Goal: Task Accomplishment & Management: Complete application form

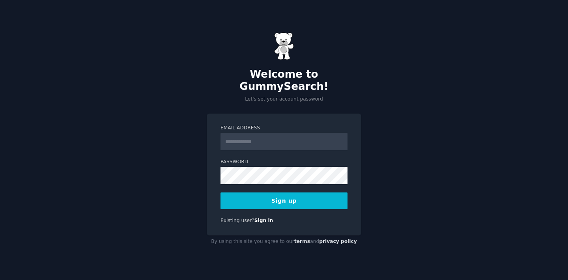
click at [272, 133] on input "Email Address" at bounding box center [283, 141] width 127 height 17
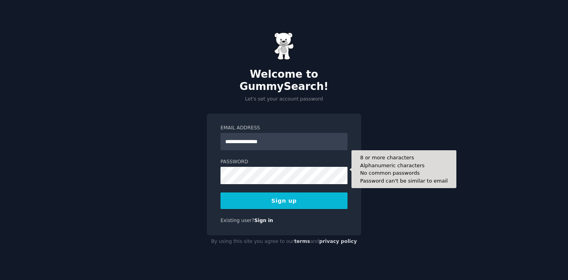
type input "**********"
click at [220, 192] on button "Sign up" at bounding box center [283, 200] width 127 height 17
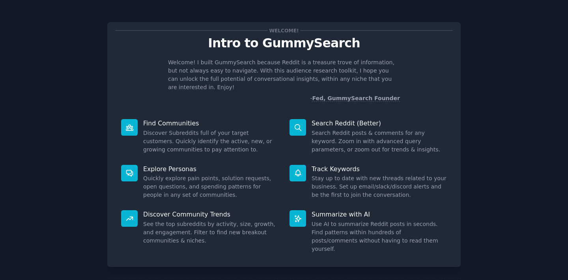
scroll to position [28, 0]
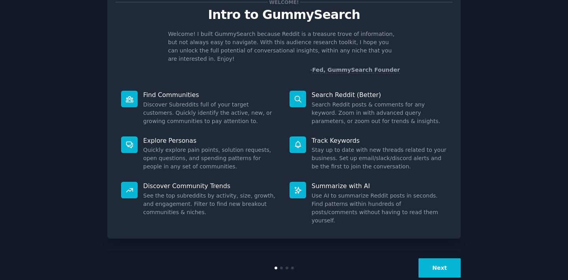
click at [440, 258] on button "Next" at bounding box center [439, 267] width 42 height 19
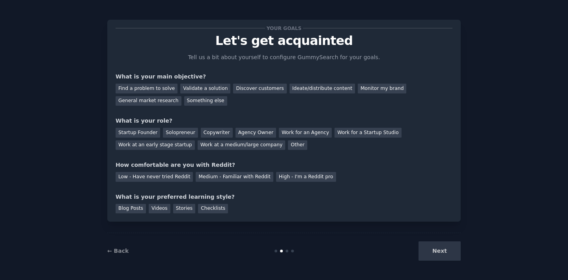
scroll to position [2, 0]
click at [440, 248] on div "Next" at bounding box center [402, 250] width 118 height 19
click at [166, 89] on div "Find a problem to solve" at bounding box center [146, 89] width 62 height 10
click at [151, 130] on div "Startup Founder" at bounding box center [137, 133] width 45 height 10
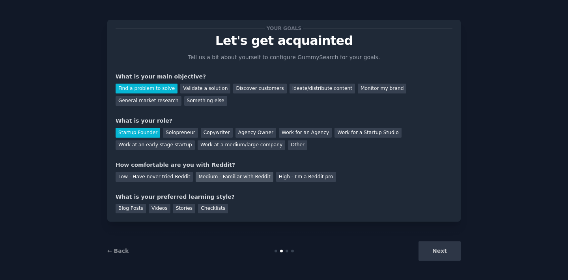
click at [208, 178] on div "Medium - Familiar with Reddit" at bounding box center [233, 177] width 77 height 10
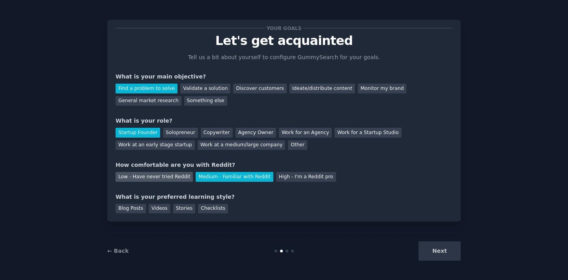
click at [162, 177] on div "Low - Have never tried Reddit" at bounding box center [153, 177] width 77 height 10
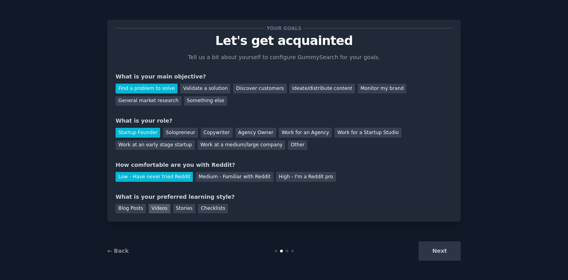
click at [160, 209] on div "Videos" at bounding box center [160, 209] width 22 height 10
click at [184, 207] on div "Stories" at bounding box center [184, 209] width 22 height 10
click at [444, 249] on button "Next" at bounding box center [439, 250] width 42 height 19
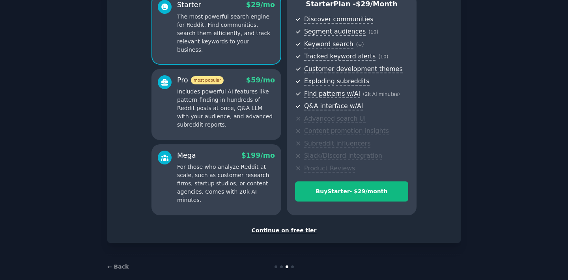
scroll to position [87, 0]
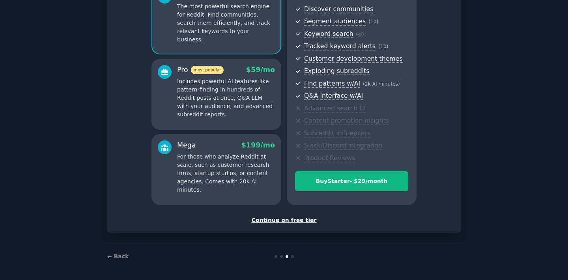
click at [282, 221] on div "Continue on free tier" at bounding box center [283, 220] width 337 height 8
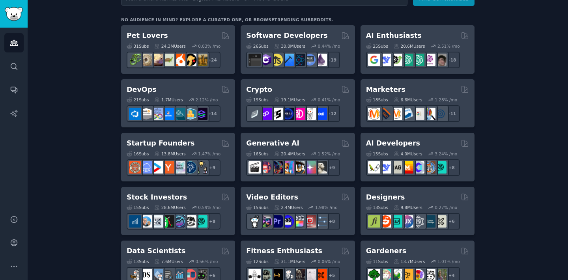
scroll to position [149, 0]
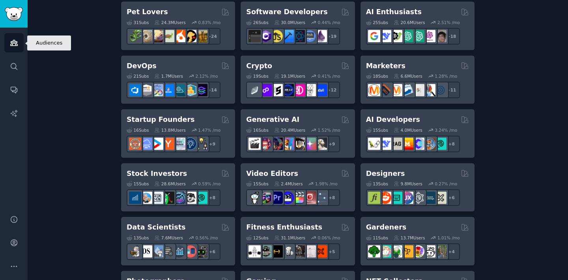
click at [10, 43] on icon "Sidebar" at bounding box center [14, 43] width 8 height 8
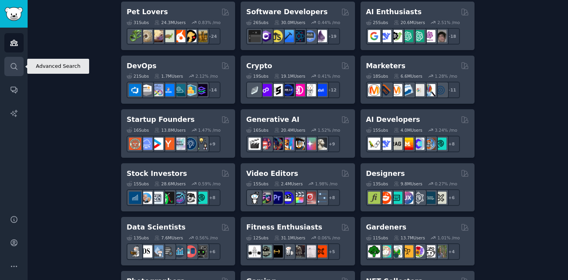
click at [13, 65] on icon "Sidebar" at bounding box center [14, 66] width 8 height 8
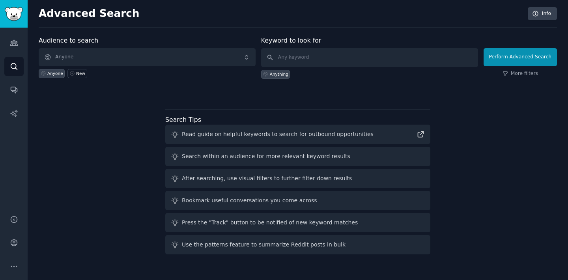
click at [17, 30] on div "Audiences Search Conversations AI Reports" at bounding box center [14, 117] width 28 height 178
click at [16, 47] on link "Audiences" at bounding box center [13, 42] width 19 height 19
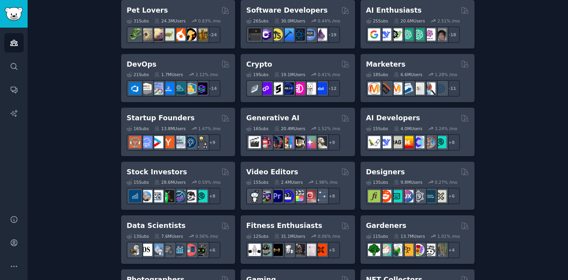
scroll to position [152, 0]
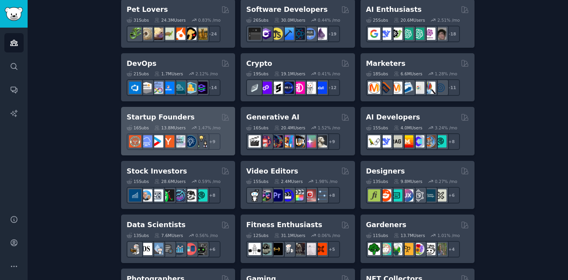
click at [169, 120] on h2 "Startup Founders" at bounding box center [161, 117] width 68 height 10
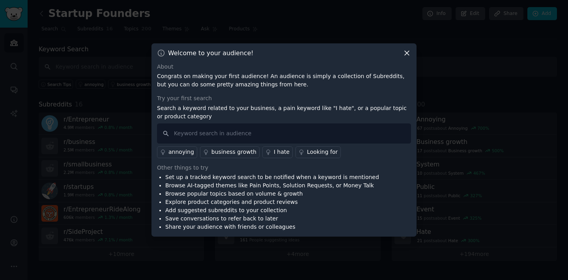
click at [408, 53] on icon at bounding box center [406, 53] width 8 height 8
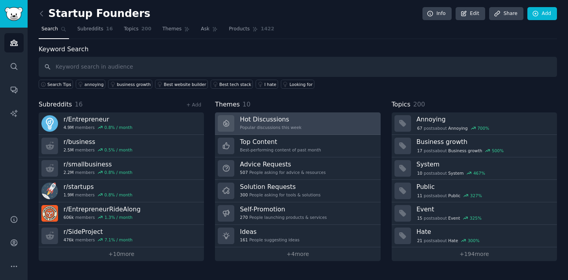
click at [254, 127] on div "Popular discussions this week" at bounding box center [270, 128] width 61 height 6
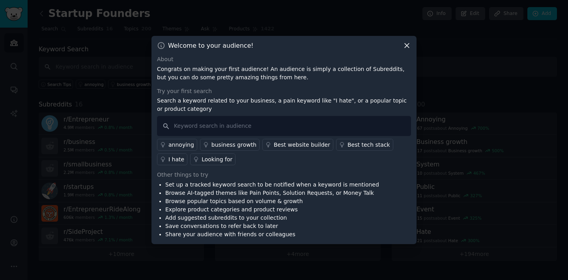
click at [408, 48] on icon at bounding box center [406, 45] width 8 height 8
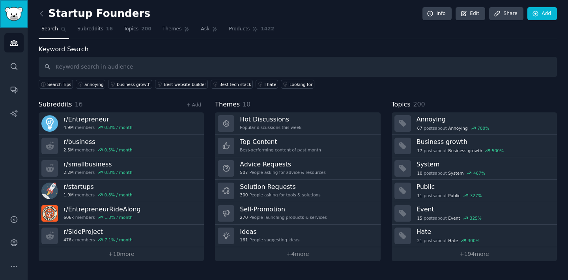
click at [19, 24] on link "Sidebar" at bounding box center [14, 14] width 28 height 28
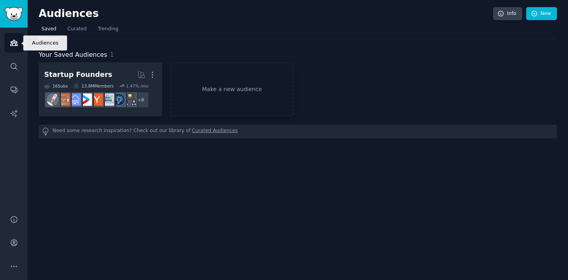
click at [17, 41] on icon "Sidebar" at bounding box center [14, 43] width 8 height 8
click at [12, 1] on link "Sidebar" at bounding box center [14, 14] width 28 height 28
click at [12, 32] on div "Audiences Search Conversations AI Reports" at bounding box center [14, 117] width 28 height 178
click at [14, 40] on icon "Sidebar" at bounding box center [13, 43] width 7 height 6
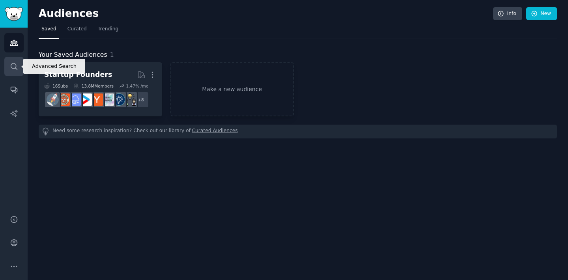
click at [14, 64] on icon "Sidebar" at bounding box center [14, 66] width 8 height 8
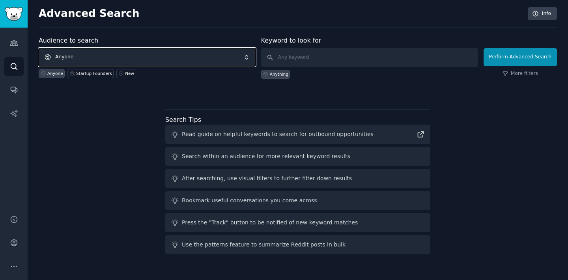
click at [127, 57] on span "Anyone" at bounding box center [147, 57] width 217 height 18
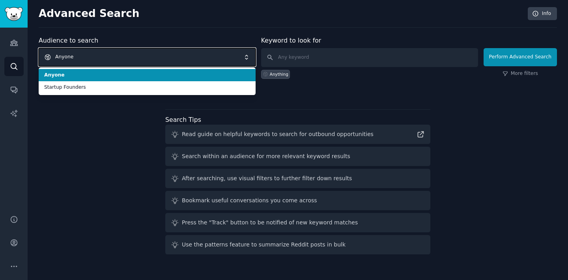
click at [127, 57] on span "Anyone" at bounding box center [147, 57] width 217 height 18
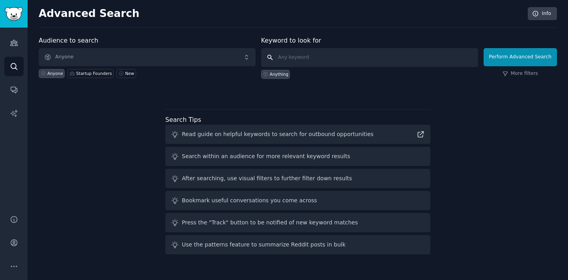
click at [324, 59] on input "text" at bounding box center [369, 57] width 217 height 19
type input "w"
type input "mining"
click button "Perform Advanced Search" at bounding box center [519, 57] width 73 height 18
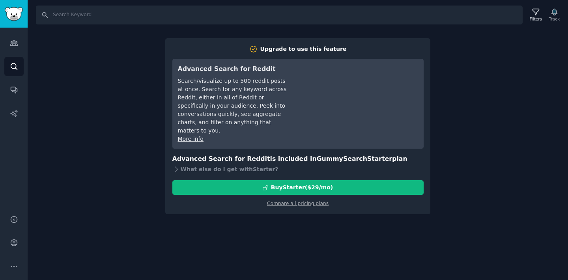
click at [447, 84] on div "Search Filters Track Upgrade to use this feature Advanced Search for Reddit Sea…" at bounding box center [298, 140] width 540 height 280
click at [177, 200] on div "Upgrade to use this feature Advanced Search for Reddit Search/visualize up to 5…" at bounding box center [297, 126] width 265 height 176
click at [130, 207] on div "Search Filters Track Upgrade to use this feature Advanced Search for Reddit Sea…" at bounding box center [298, 140] width 540 height 280
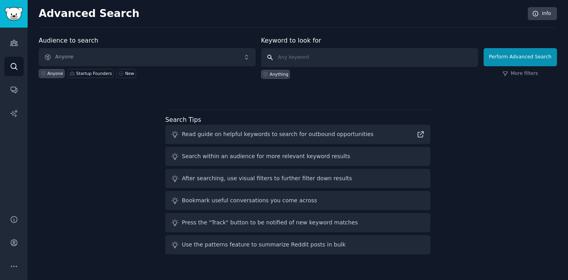
click at [367, 61] on input "text" at bounding box center [369, 57] width 217 height 19
click at [313, 61] on input "text" at bounding box center [369, 57] width 217 height 19
type input "mining"
click at [305, 58] on input "mining" at bounding box center [369, 57] width 217 height 19
click button "Perform Advanced Search" at bounding box center [519, 57] width 73 height 18
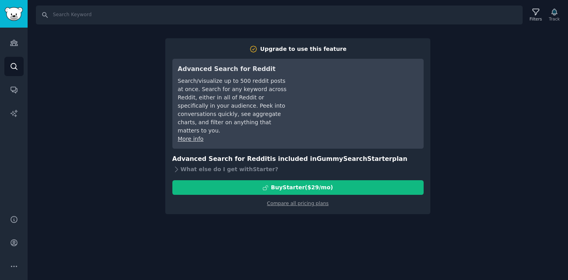
click at [137, 119] on div "Search Filters Track Upgrade to use this feature Advanced Search for Reddit Sea…" at bounding box center [298, 140] width 540 height 280
click at [279, 201] on link "Compare all pricing plans" at bounding box center [297, 204] width 61 height 6
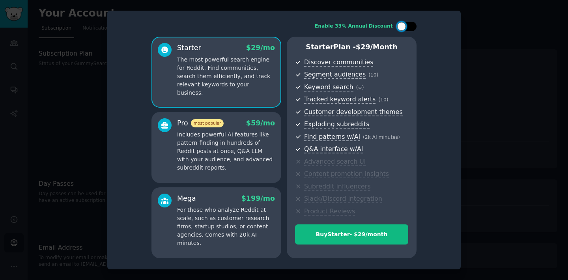
click at [411, 28] on div at bounding box center [410, 26] width 4 height 4
click at [411, 28] on div at bounding box center [411, 26] width 9 height 9
click at [411, 28] on div at bounding box center [410, 26] width 4 height 4
click at [411, 28] on div at bounding box center [411, 26] width 9 height 9
checkbox input "false"
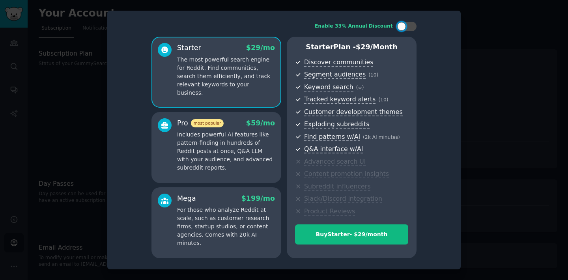
click at [57, 149] on div at bounding box center [284, 140] width 568 height 280
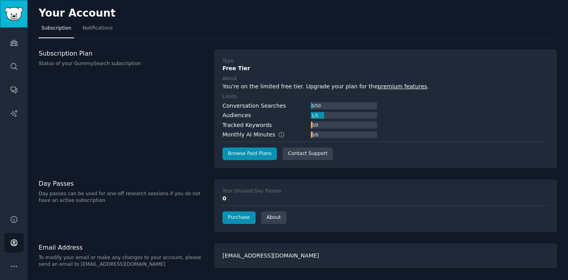
click at [16, 20] on img "Sidebar" at bounding box center [14, 14] width 18 height 14
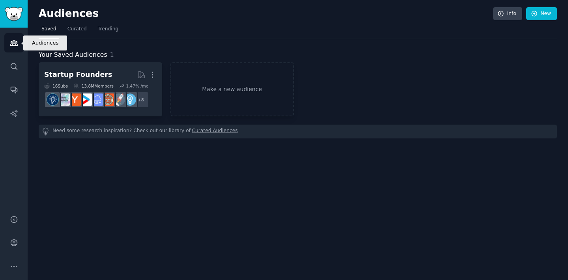
click at [19, 44] on link "Audiences" at bounding box center [13, 42] width 19 height 19
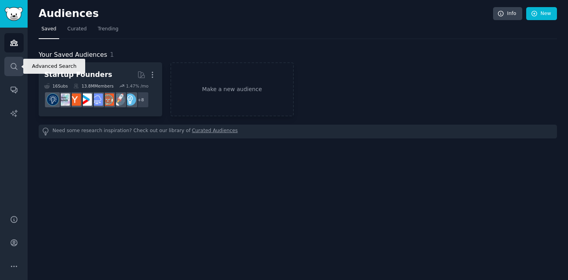
click at [19, 65] on link "Search" at bounding box center [13, 66] width 19 height 19
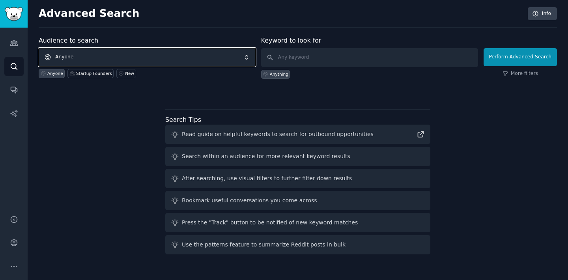
click at [98, 63] on span "Anyone" at bounding box center [147, 57] width 217 height 18
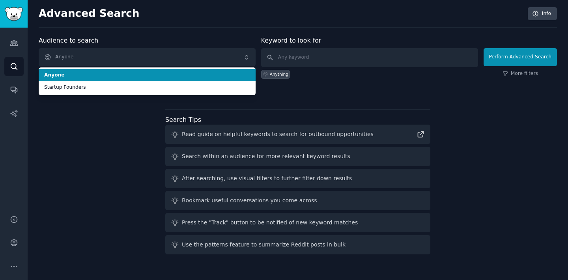
click at [137, 75] on span "Anyone" at bounding box center [147, 75] width 206 height 7
